Goal: Information Seeking & Learning: Learn about a topic

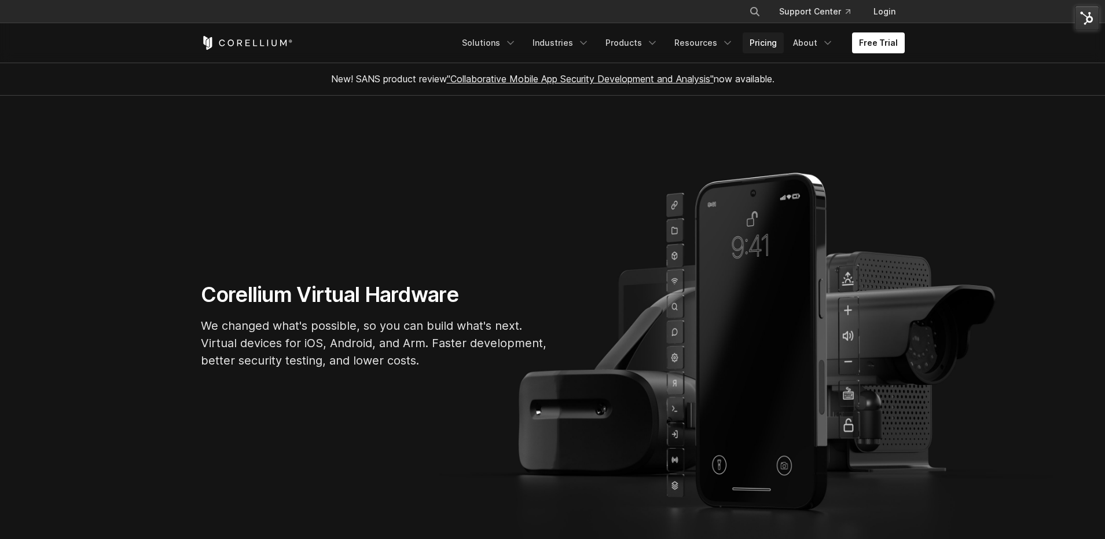
click at [763, 43] on link "Pricing" at bounding box center [763, 42] width 41 height 21
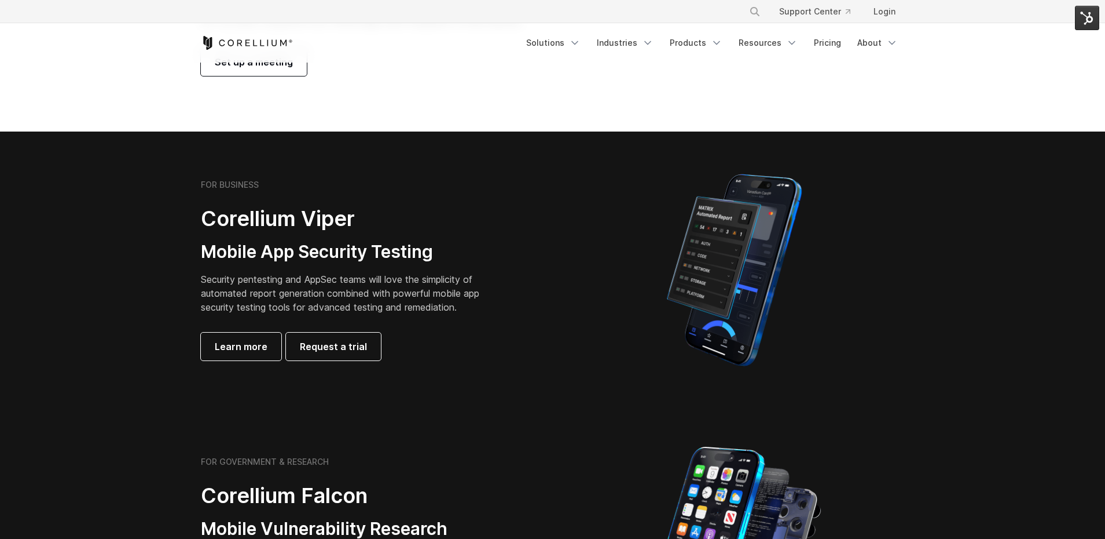
scroll to position [259, 0]
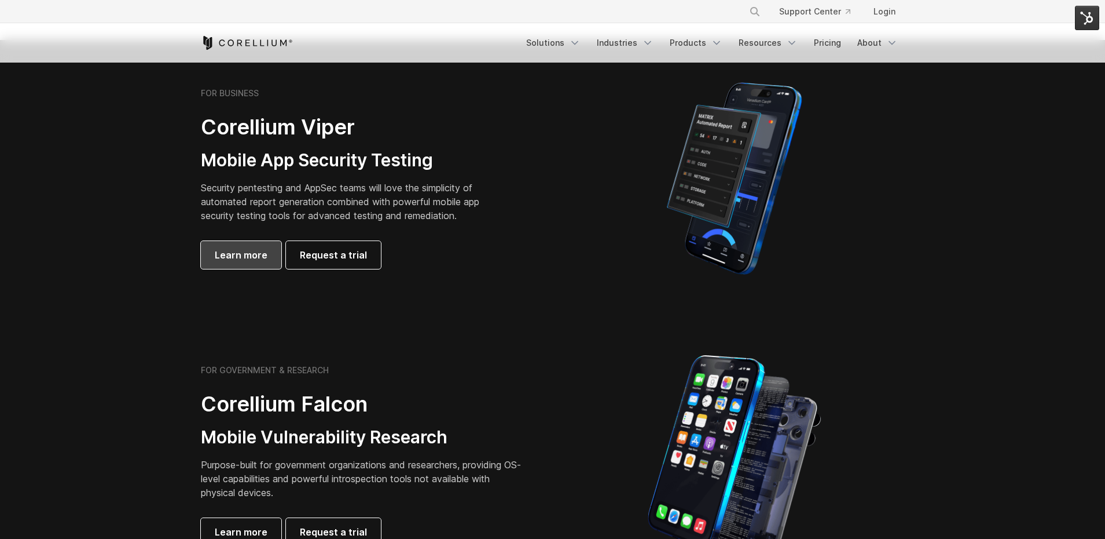
click at [239, 254] on span "Learn more" at bounding box center [241, 255] width 53 height 14
